Goal: Complete application form

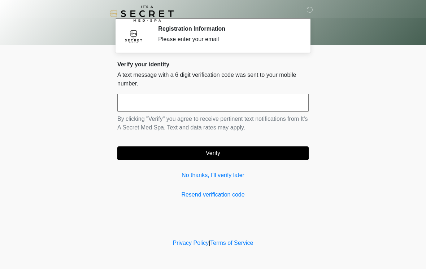
click at [251, 105] on input "text" at bounding box center [212, 103] width 191 height 18
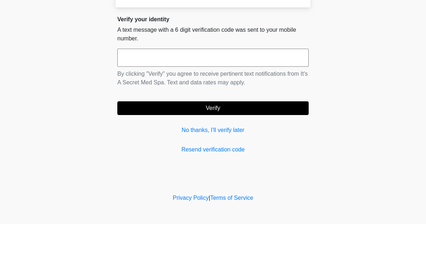
type input "*"
type input "******"
click at [271, 146] on button "Verify" at bounding box center [212, 153] width 191 height 14
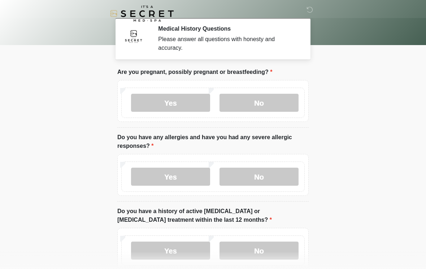
click at [275, 104] on label "No" at bounding box center [258, 103] width 79 height 18
click at [263, 180] on label "No" at bounding box center [258, 177] width 79 height 18
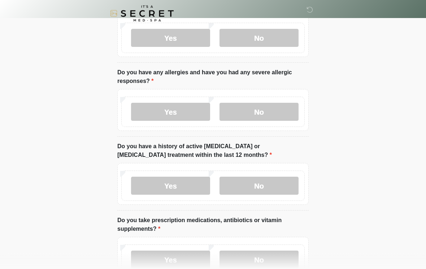
scroll to position [66, 0]
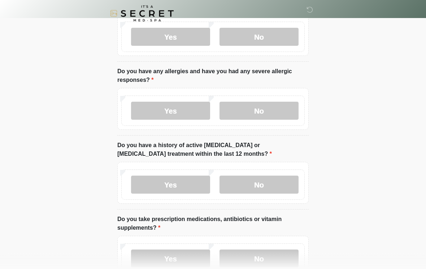
click at [273, 182] on label "No" at bounding box center [258, 185] width 79 height 18
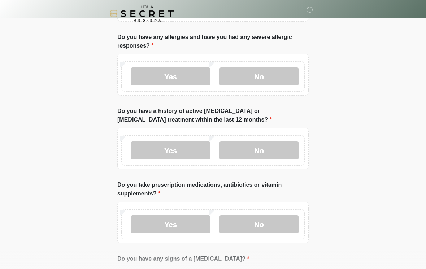
scroll to position [145, 0]
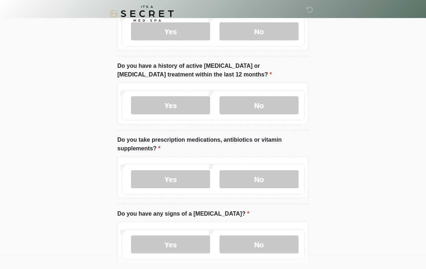
click at [191, 175] on label "Yes" at bounding box center [170, 179] width 79 height 18
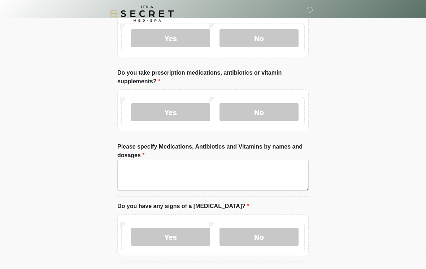
scroll to position [216, 0]
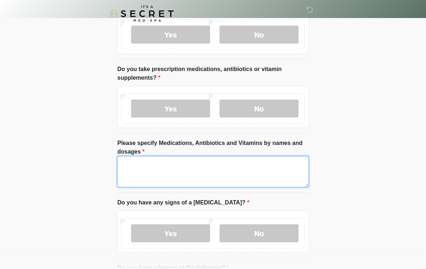
click at [208, 170] on textarea "Please specify Medications, Antibiotics and Vitamins by names and dosages" at bounding box center [212, 171] width 191 height 31
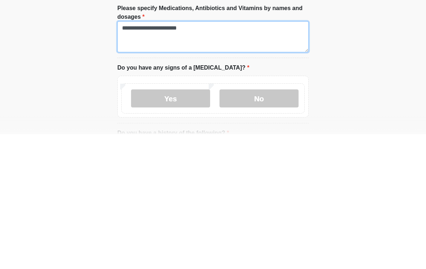
type textarea "**********"
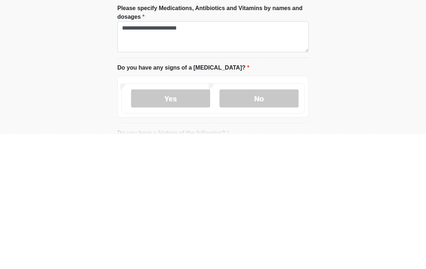
click at [264, 224] on label "No" at bounding box center [258, 233] width 79 height 18
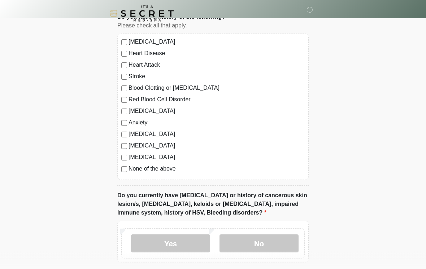
scroll to position [468, 0]
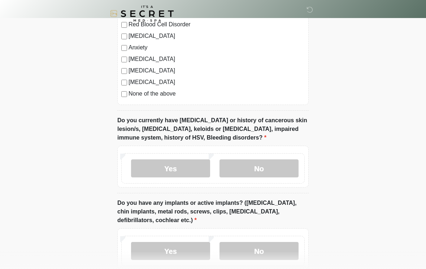
click at [264, 166] on label "No" at bounding box center [258, 168] width 79 height 18
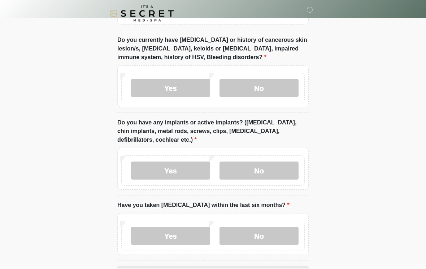
click at [263, 172] on label "No" at bounding box center [258, 171] width 79 height 18
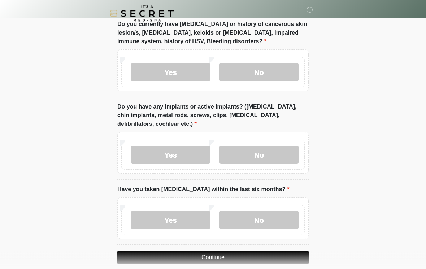
scroll to position [660, 0]
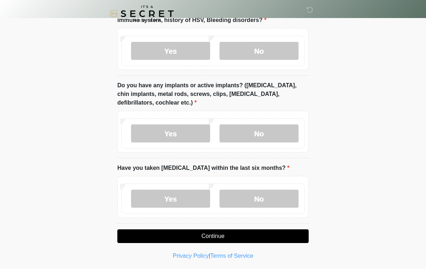
click at [272, 194] on label "No" at bounding box center [258, 199] width 79 height 18
click at [227, 231] on button "Continue" at bounding box center [212, 236] width 191 height 14
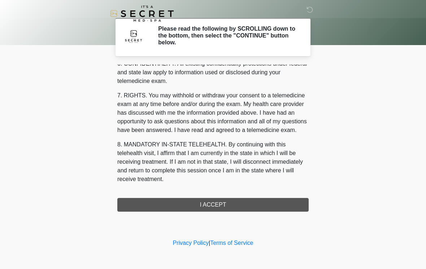
scroll to position [294, 0]
click at [237, 207] on button "I ACCEPT" at bounding box center [212, 205] width 191 height 14
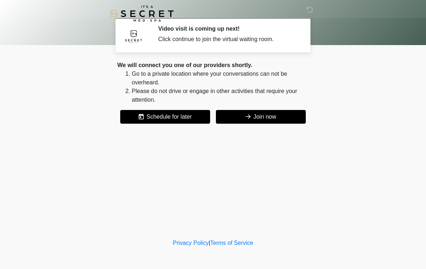
click at [280, 114] on button "Join now" at bounding box center [261, 117] width 90 height 14
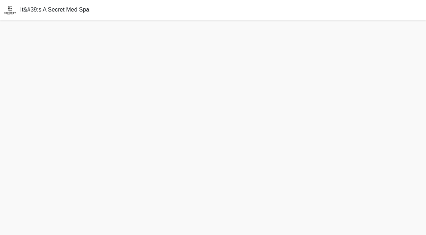
scroll to position [2, 0]
